Goal: Information Seeking & Learning: Learn about a topic

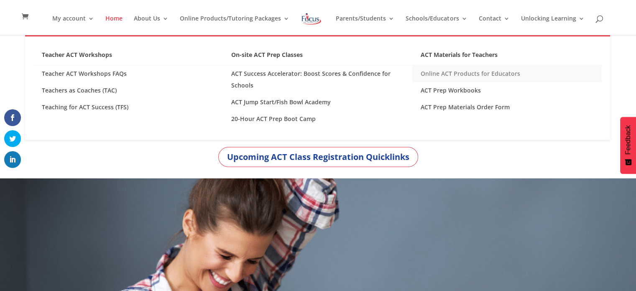
click at [425, 73] on link "Online ACT Products for Educators" at bounding box center [506, 73] width 189 height 17
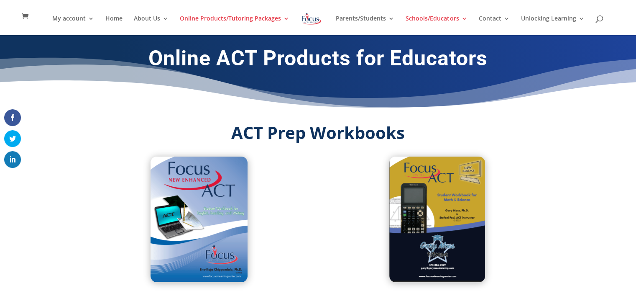
click at [311, 13] on img at bounding box center [312, 18] width 22 height 15
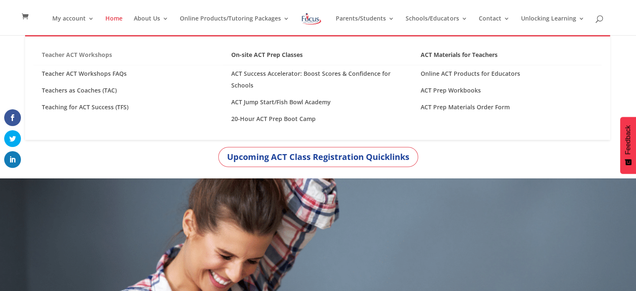
click at [82, 52] on link "Teacher ACT Workshops" at bounding box center [127, 57] width 189 height 16
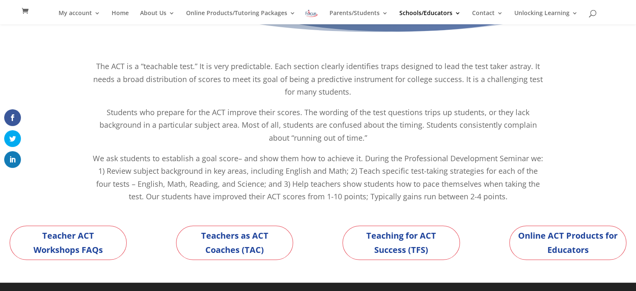
scroll to position [64, 0]
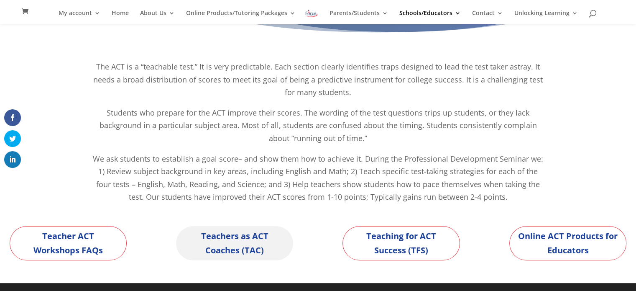
click at [238, 238] on link "Teachers as ACT Coaches (TAC)" at bounding box center [234, 243] width 117 height 34
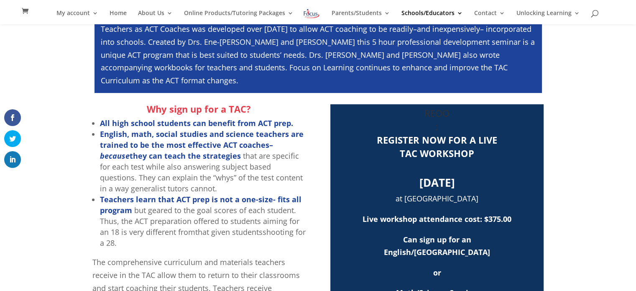
scroll to position [202, 0]
click at [450, 184] on b "[DATE]" at bounding box center [437, 181] width 36 height 15
click at [439, 182] on b "[DATE]" at bounding box center [437, 181] width 36 height 15
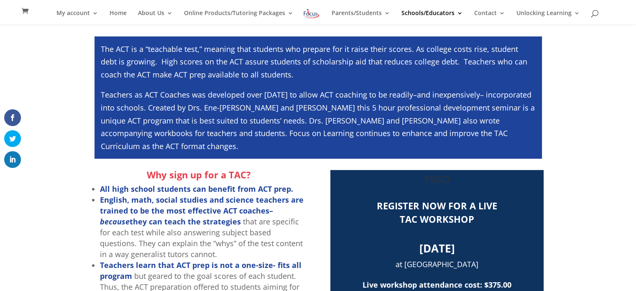
scroll to position [0, 0]
